Goal: Information Seeking & Learning: Learn about a topic

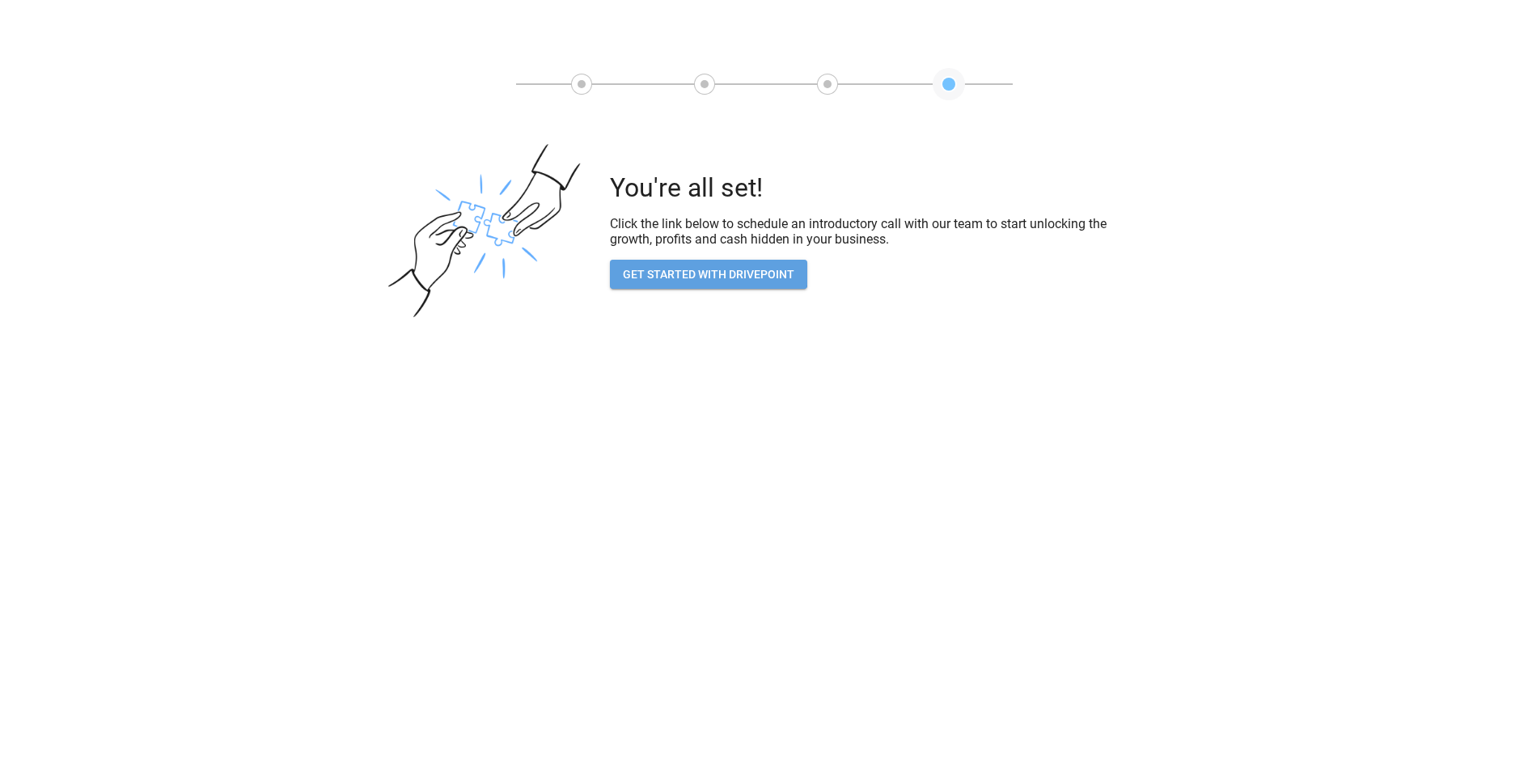
click at [682, 270] on button "GET STARTED WITH DRIVEPOINT" at bounding box center [709, 274] width 197 height 30
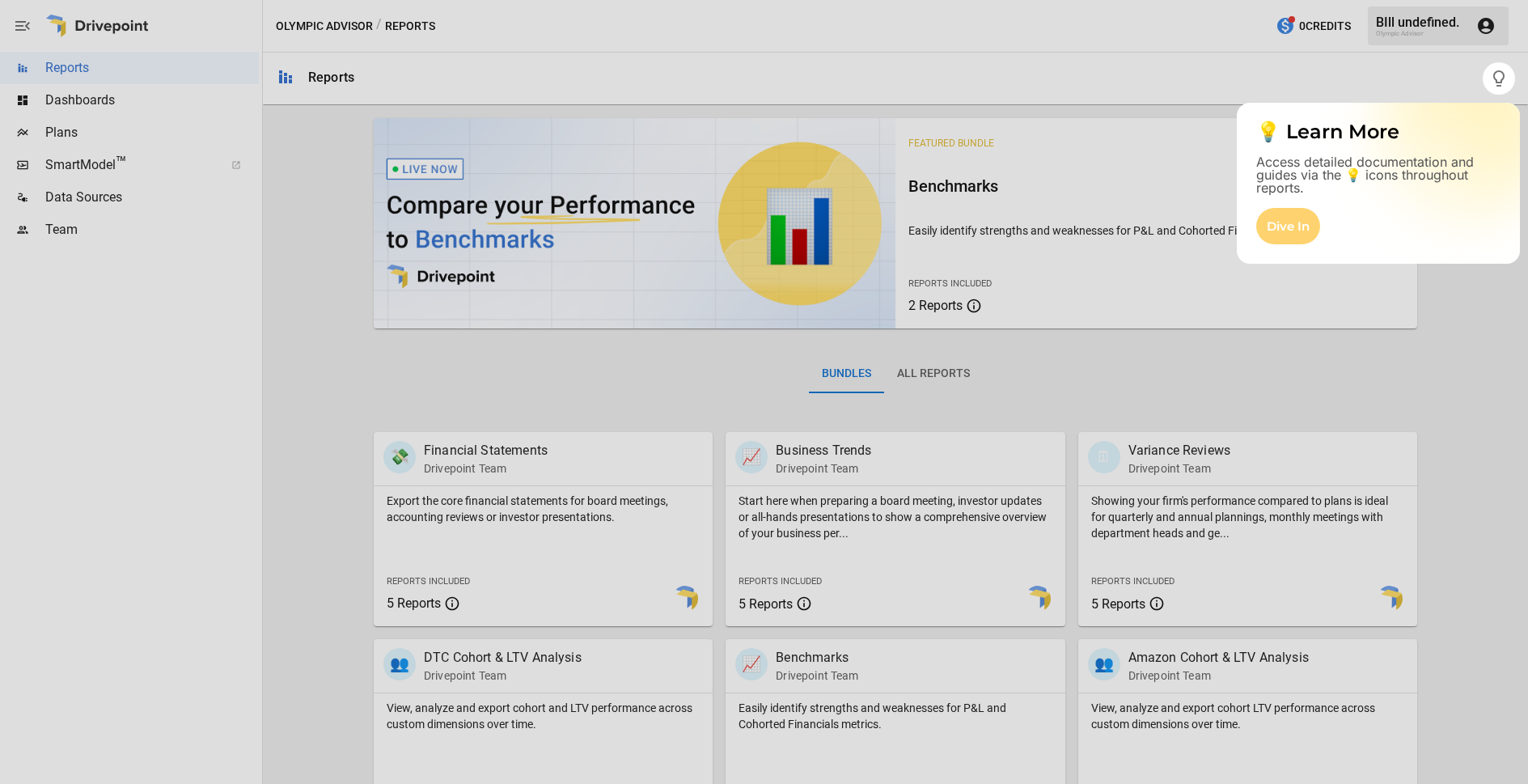
click at [1287, 228] on div "Dive In" at bounding box center [1288, 226] width 64 height 36
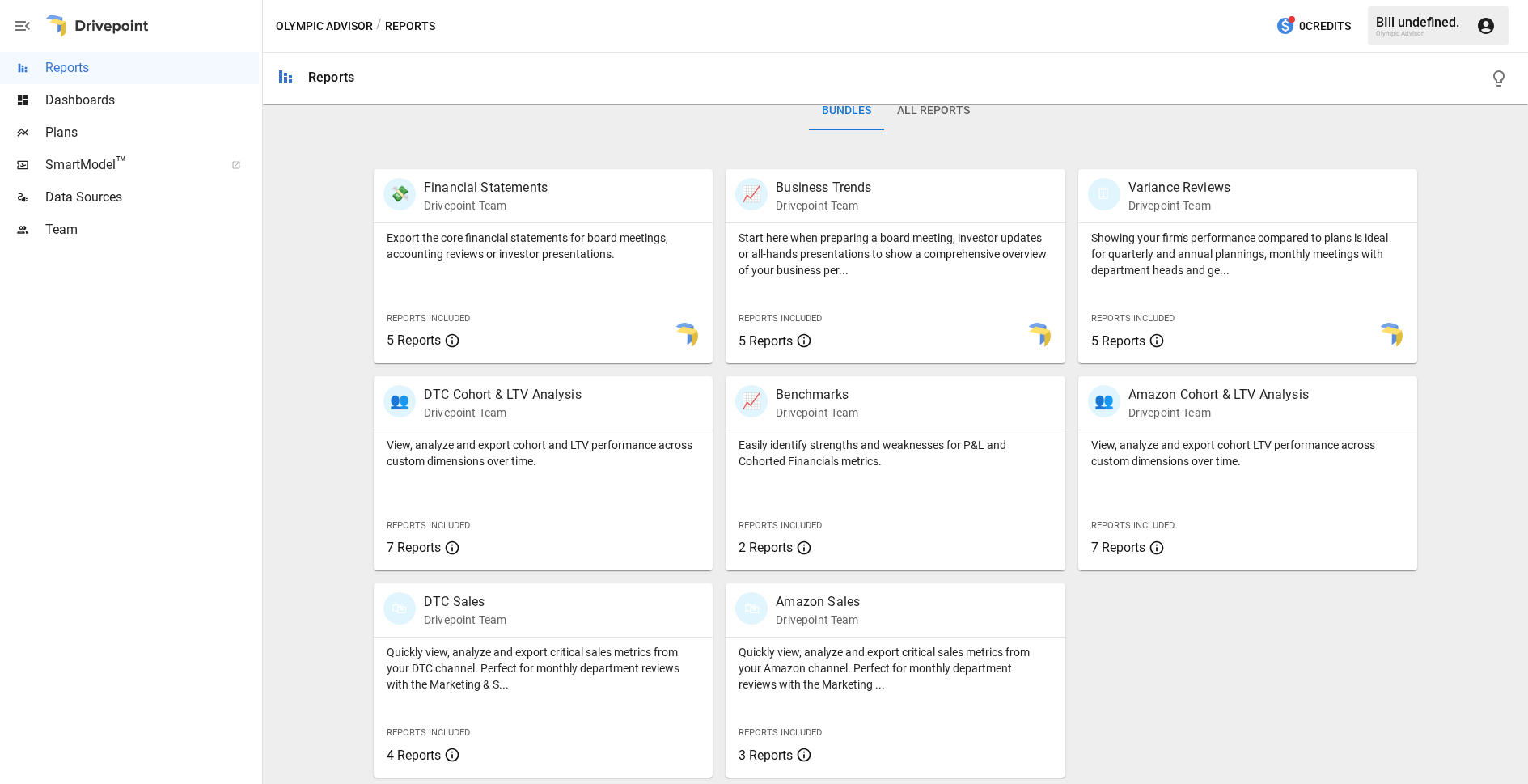
click at [83, 163] on span "SmartModel ™" at bounding box center [129, 165] width 168 height 20
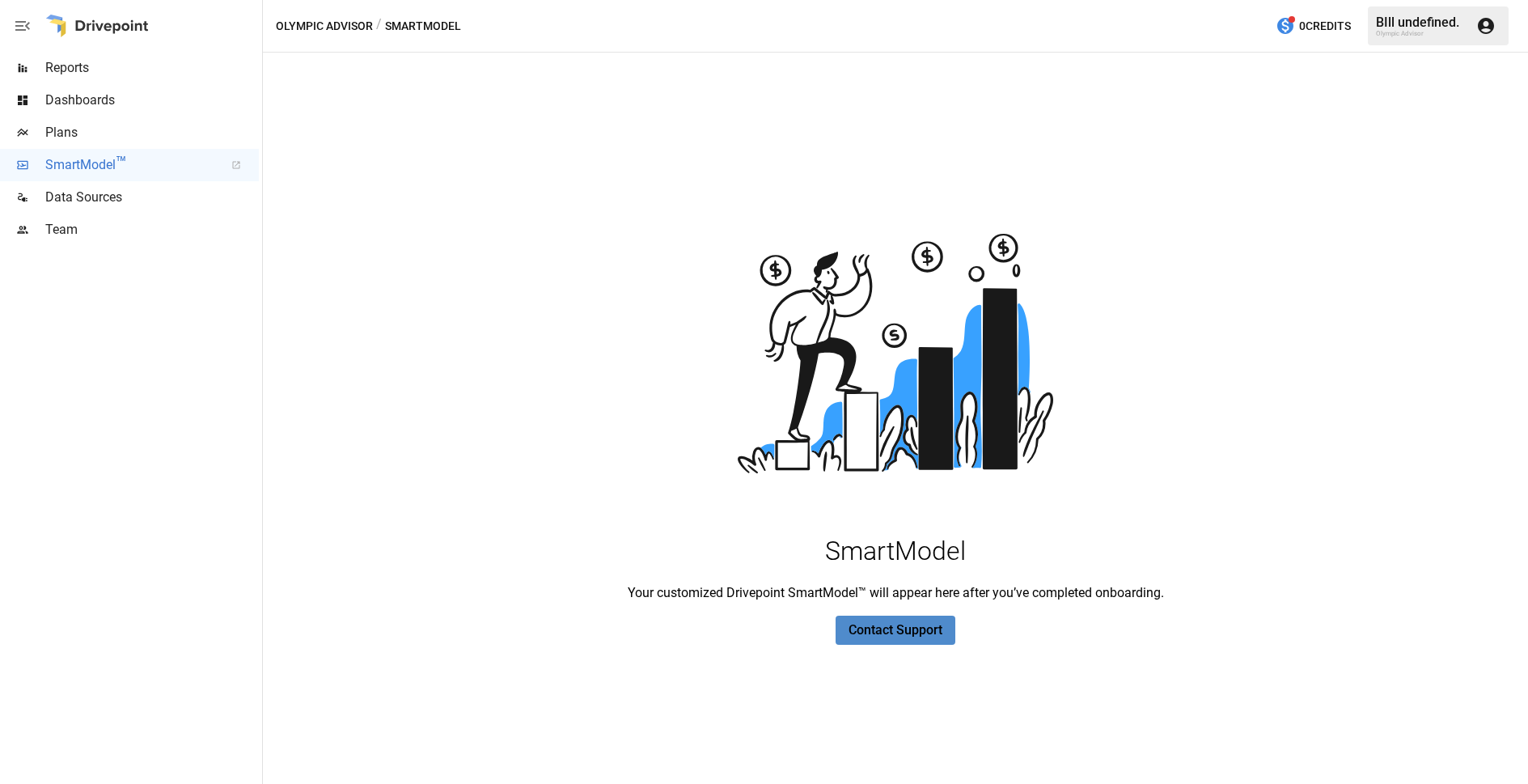
click at [886, 633] on button "Contact Support" at bounding box center [896, 630] width 120 height 29
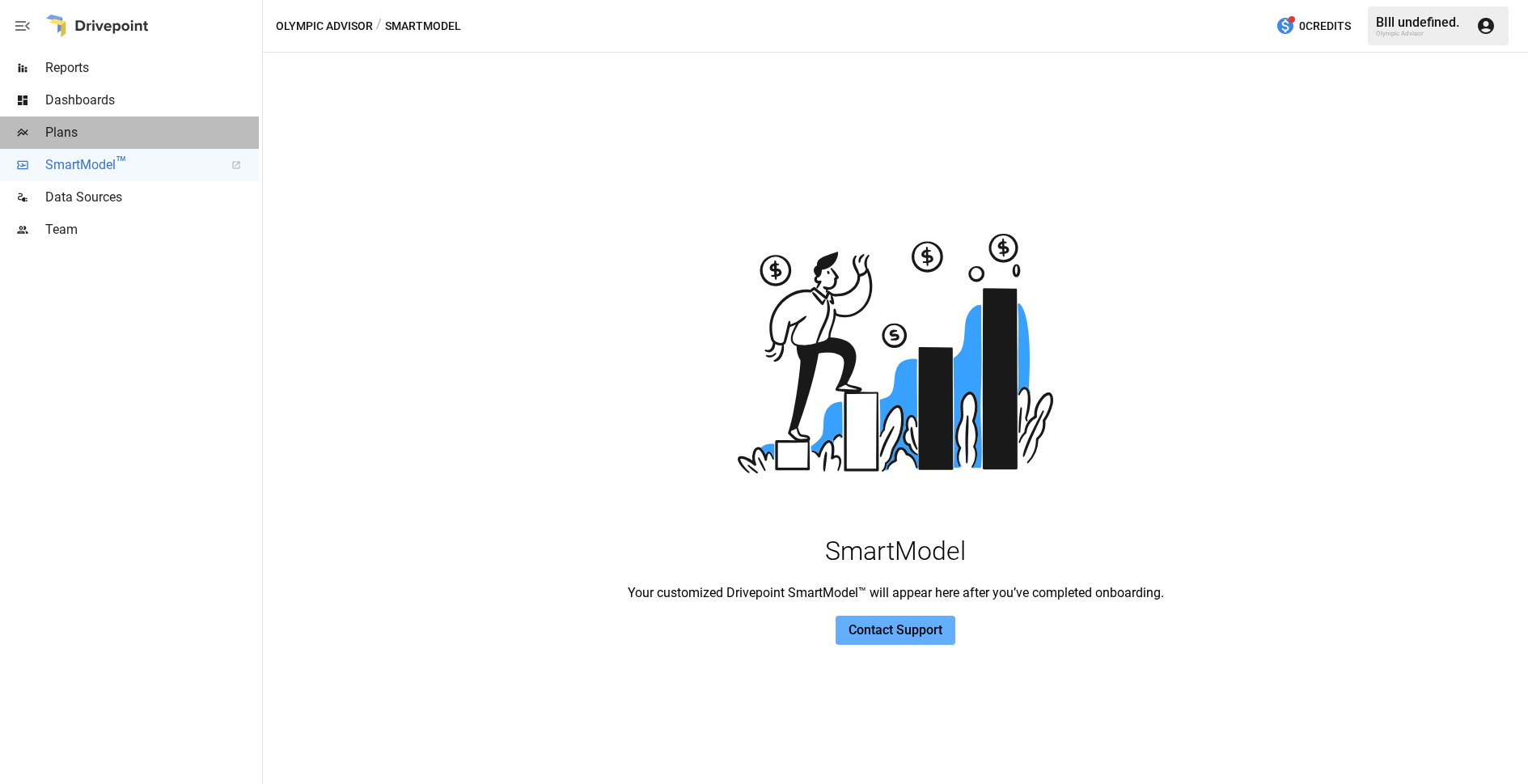
click at [71, 131] on span "Plans" at bounding box center [152, 133] width 213 height 20
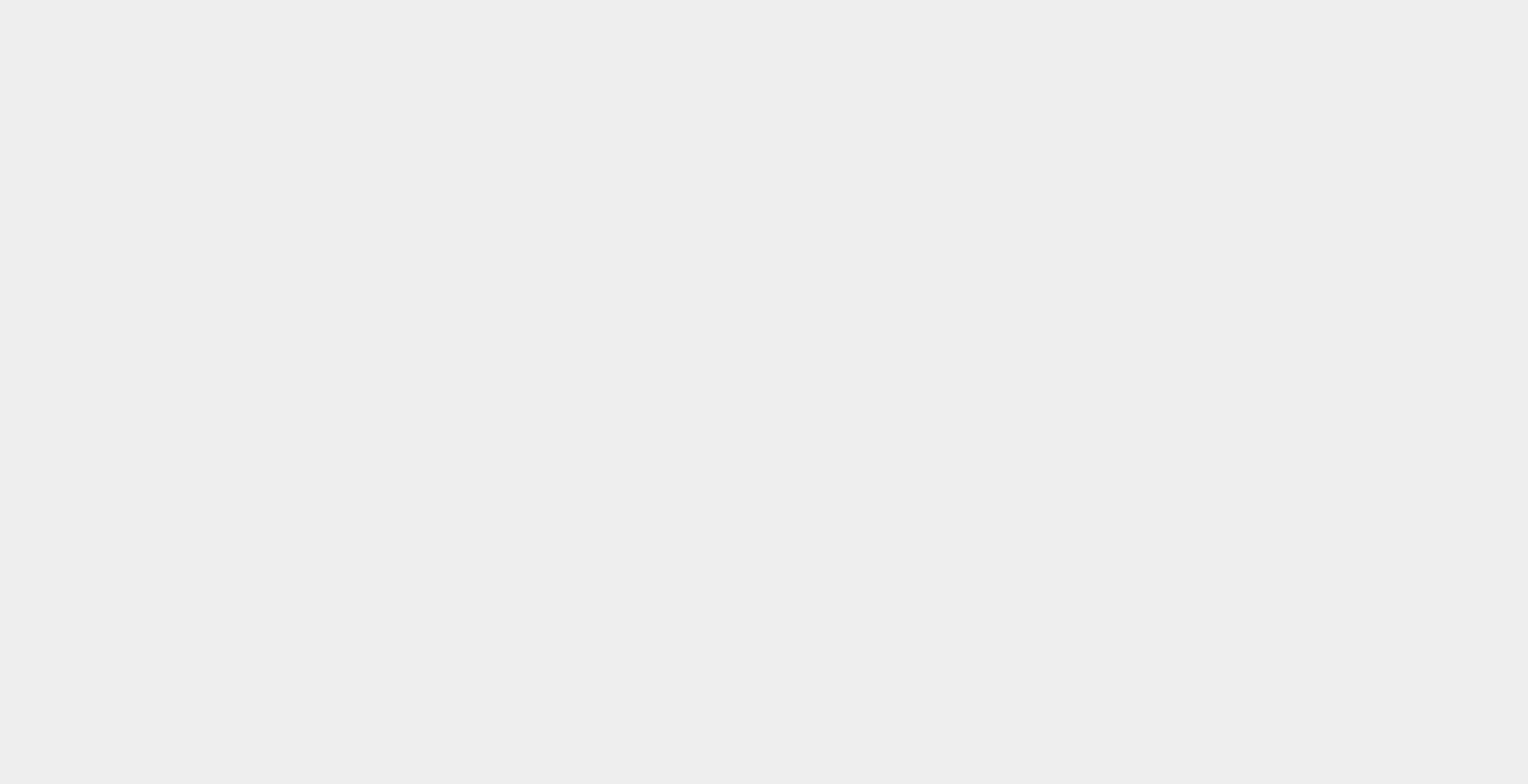
click at [592, 0] on html at bounding box center [764, 0] width 1528 height 0
